Goal: Check status: Check status

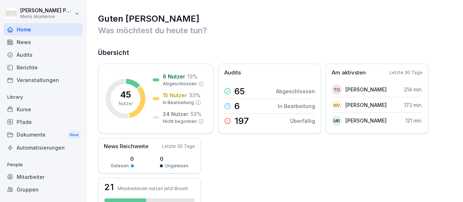
scroll to position [42, 0]
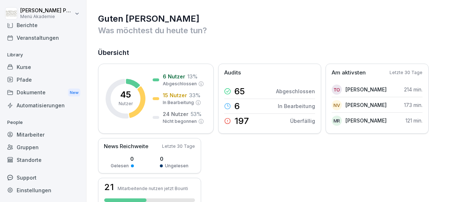
click at [36, 161] on div "Standorte" at bounding box center [43, 160] width 79 height 13
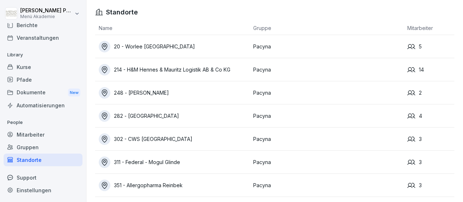
click at [166, 182] on div "351 - Allergopharma Reinbek" at bounding box center [174, 186] width 151 height 12
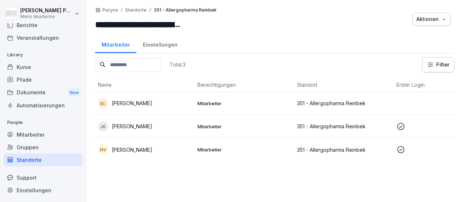
click at [152, 126] on p "[PERSON_NAME]" at bounding box center [132, 127] width 41 height 8
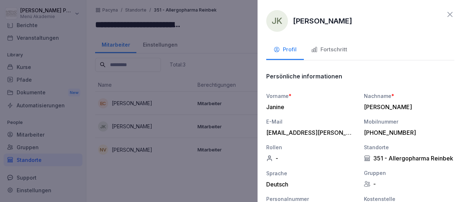
click at [329, 47] on div "Fortschritt" at bounding box center [329, 50] width 36 height 8
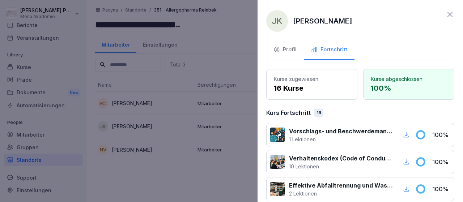
click at [292, 50] on div "Profil" at bounding box center [285, 50] width 23 height 8
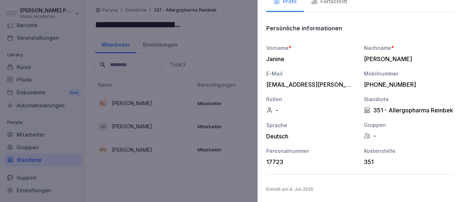
scroll to position [0, 0]
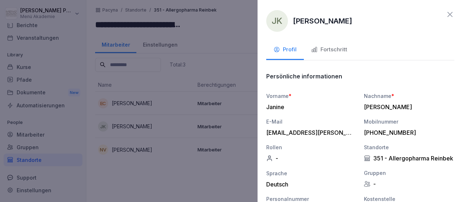
click at [339, 47] on div "Fortschritt" at bounding box center [329, 50] width 36 height 8
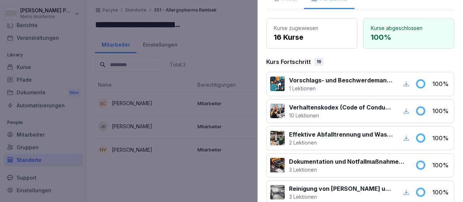
scroll to position [35, 0]
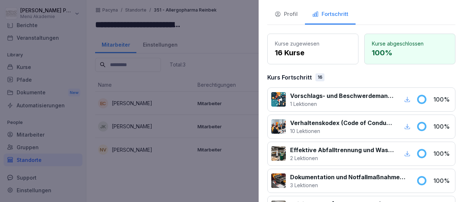
click at [152, 142] on div at bounding box center [231, 101] width 463 height 202
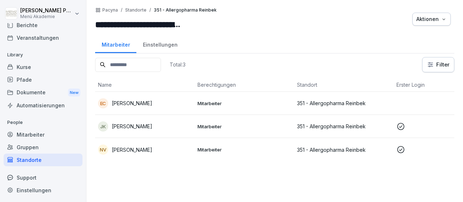
click at [134, 149] on p "[PERSON_NAME]" at bounding box center [132, 150] width 41 height 8
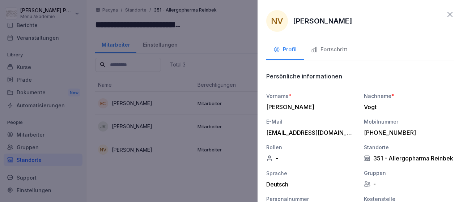
click at [327, 50] on div "Fortschritt" at bounding box center [329, 50] width 36 height 8
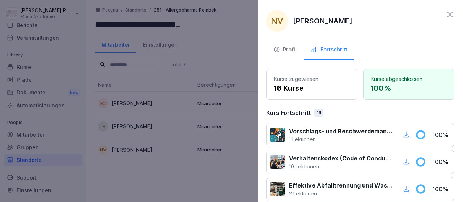
click at [147, 186] on div at bounding box center [231, 101] width 463 height 202
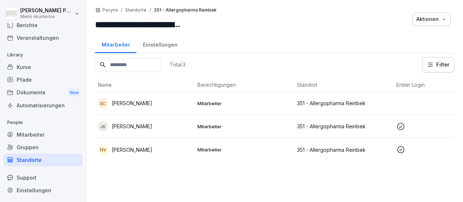
click at [131, 101] on p "[PERSON_NAME]" at bounding box center [132, 103] width 41 height 8
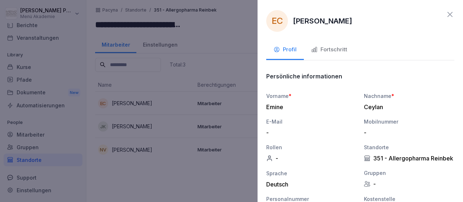
click at [315, 47] on icon "button" at bounding box center [314, 49] width 7 height 7
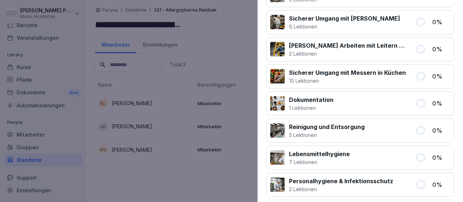
scroll to position [329, 0]
